Goal: Navigation & Orientation: Find specific page/section

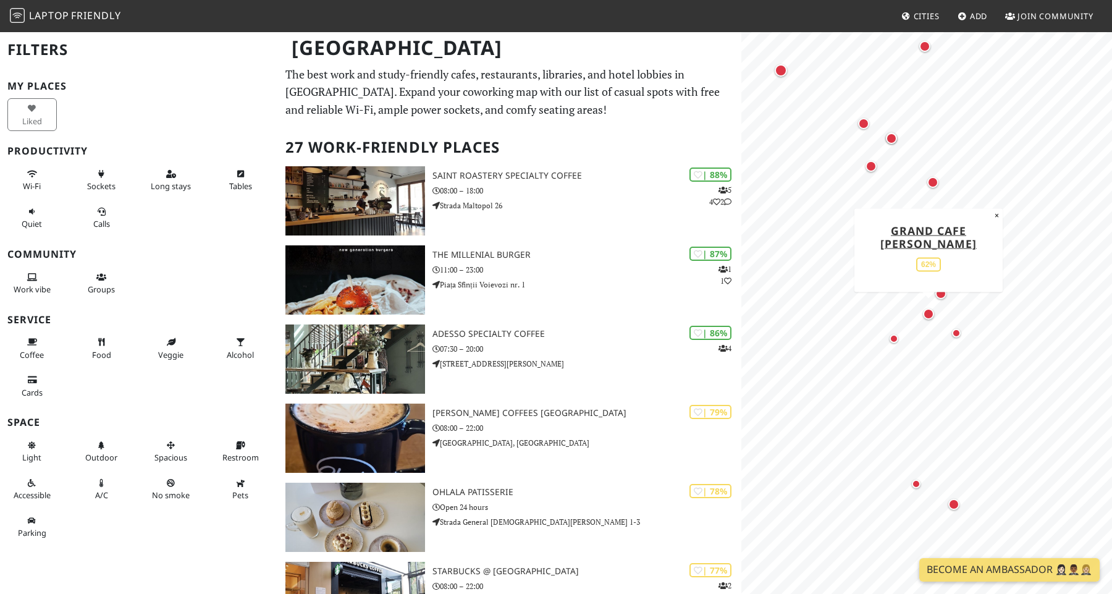
click at [931, 313] on div "Map marker" at bounding box center [928, 313] width 11 height 11
click at [933, 185] on div "Map marker" at bounding box center [932, 182] width 11 height 11
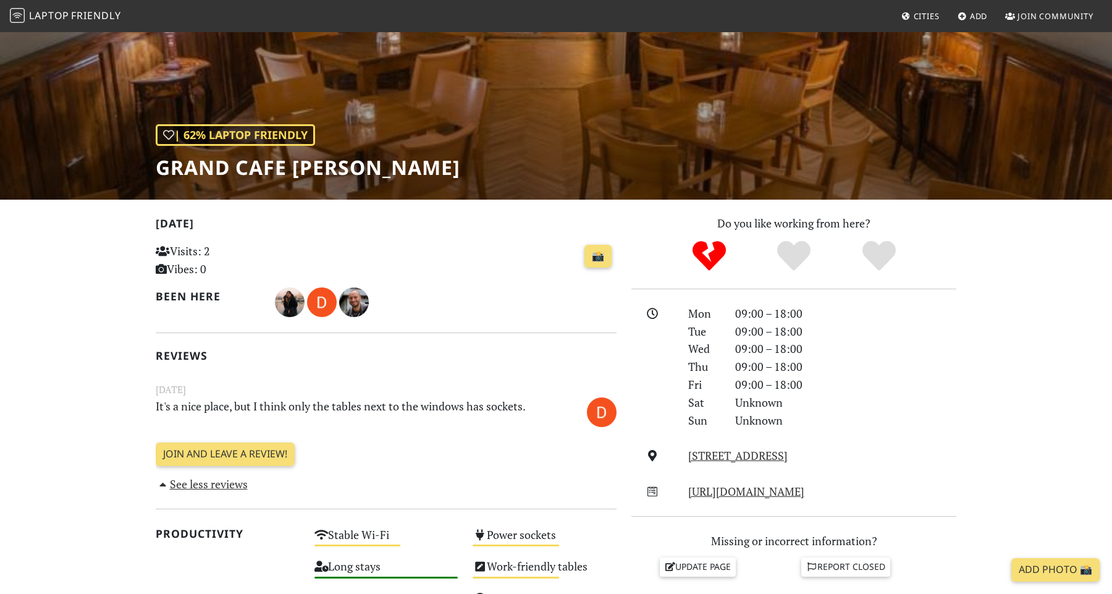
scroll to position [190, 0]
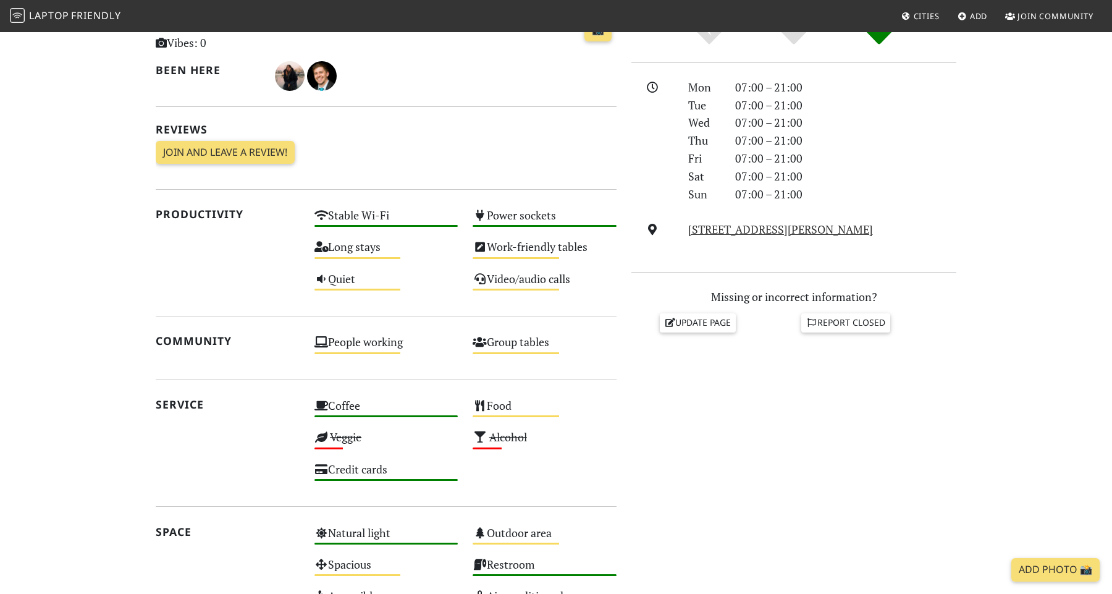
scroll to position [444, 0]
